Goal: Task Accomplishment & Management: Complete application form

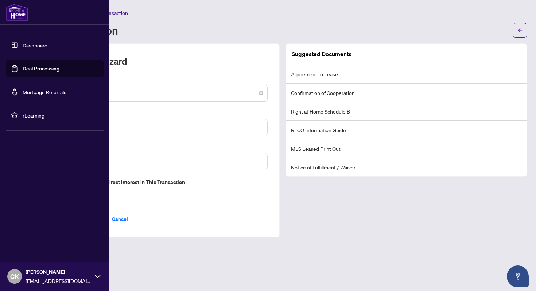
click at [35, 44] on link "Dashboard" at bounding box center [35, 45] width 25 height 7
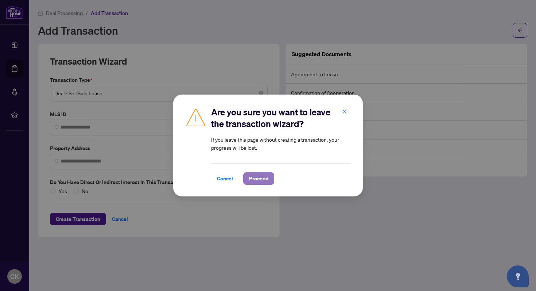
click at [257, 178] on span "Proceed" at bounding box center [258, 178] width 19 height 12
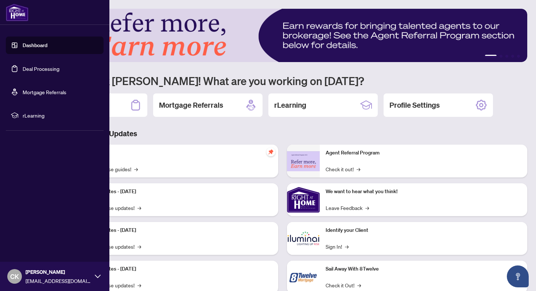
click at [42, 68] on link "Deal Processing" at bounding box center [41, 68] width 37 height 7
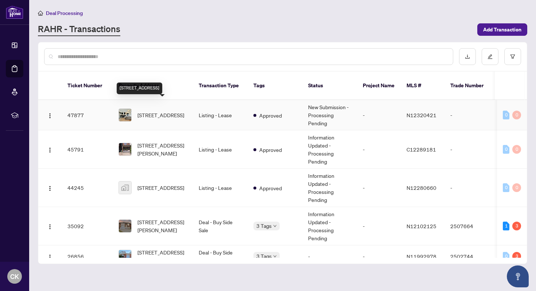
click at [143, 111] on span "[STREET_ADDRESS]" at bounding box center [160, 115] width 47 height 8
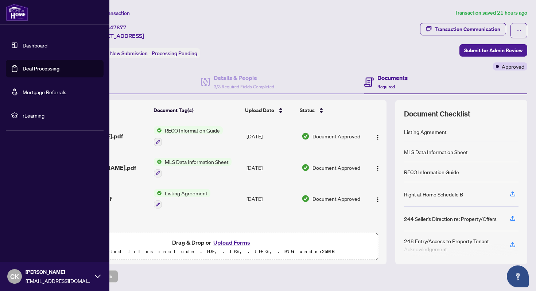
click at [32, 65] on link "Deal Processing" at bounding box center [41, 68] width 37 height 7
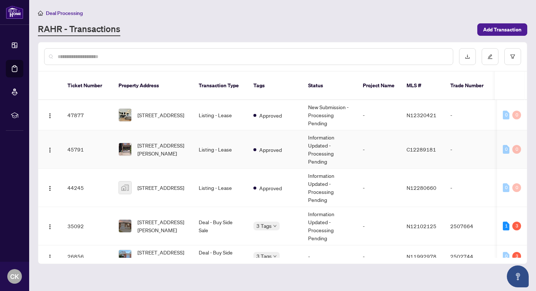
scroll to position [12, 0]
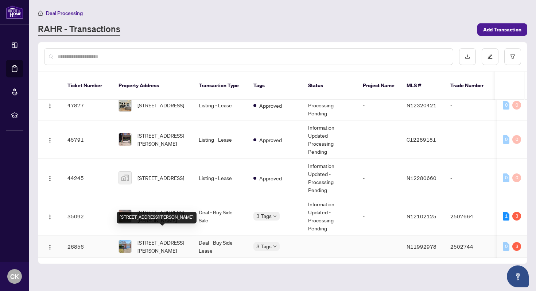
click at [160, 212] on div "[STREET_ADDRESS][PERSON_NAME]" at bounding box center [157, 218] width 80 height 12
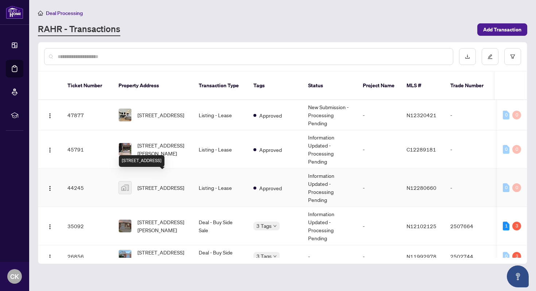
scroll to position [12, 0]
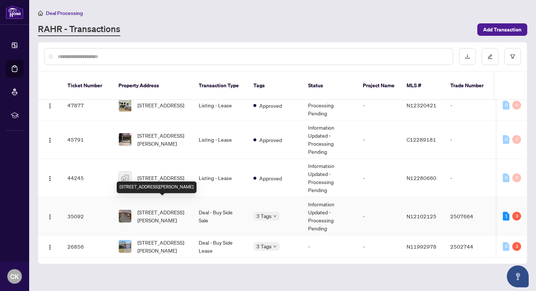
click at [150, 208] on span "[STREET_ADDRESS][PERSON_NAME]" at bounding box center [162, 216] width 50 height 16
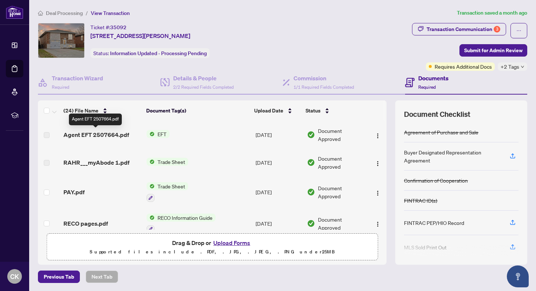
click at [117, 134] on span "Agent EFT 2507664.pdf" at bounding box center [96, 134] width 66 height 9
click at [115, 140] on td "Agent EFT 2507664.pdf" at bounding box center [102, 135] width 83 height 28
click at [113, 133] on span "Agent EFT 2507664.pdf" at bounding box center [96, 134] width 66 height 9
click at [337, 137] on span "Document Approved" at bounding box center [341, 135] width 47 height 16
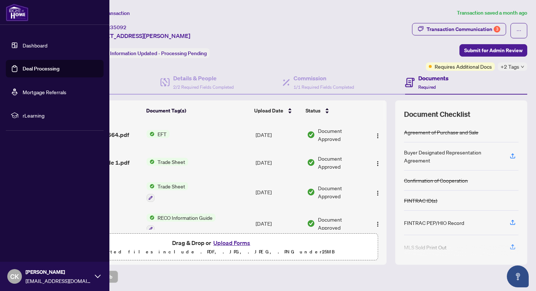
click at [45, 44] on link "Dashboard" at bounding box center [35, 45] width 25 height 7
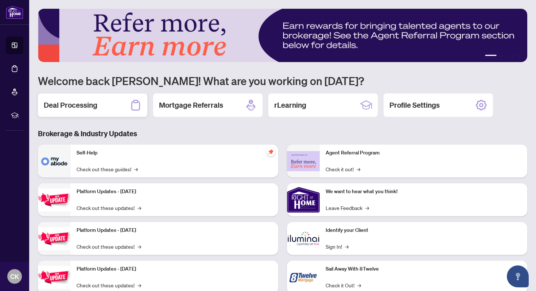
click at [102, 106] on div "Deal Processing" at bounding box center [92, 104] width 109 height 23
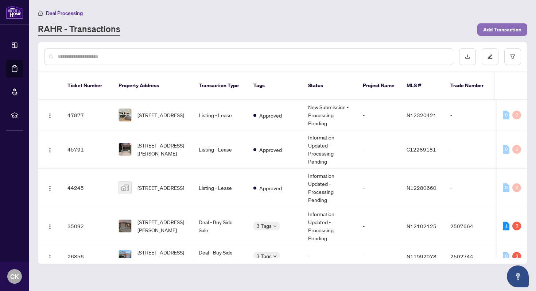
click at [501, 26] on span "Add Transaction" at bounding box center [502, 30] width 38 height 12
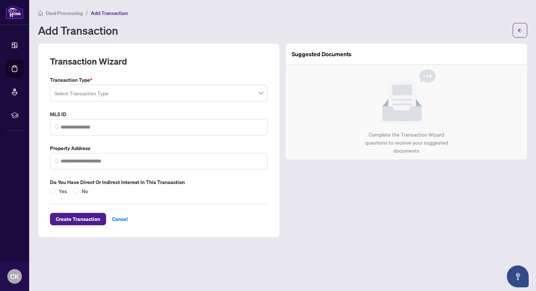
click at [114, 91] on input "search" at bounding box center [155, 94] width 202 height 16
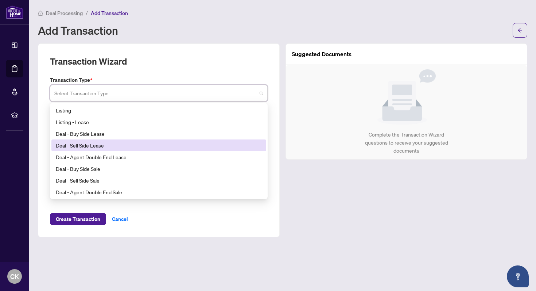
click at [84, 148] on div "Deal - Sell Side Lease" at bounding box center [159, 145] width 206 height 8
